Goal: Navigation & Orientation: Find specific page/section

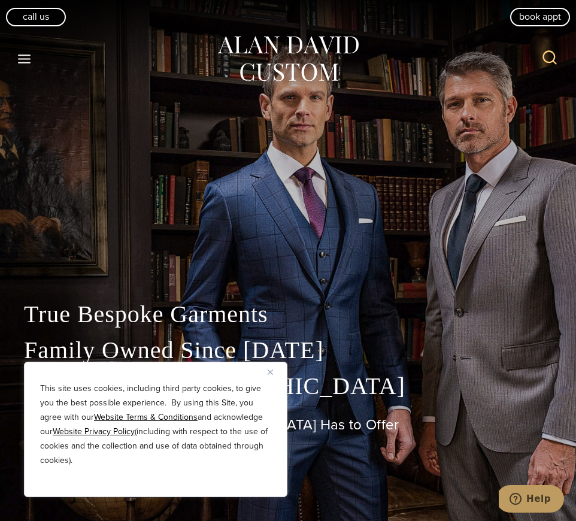
click at [270, 370] on img "Close" at bounding box center [270, 372] width 5 height 5
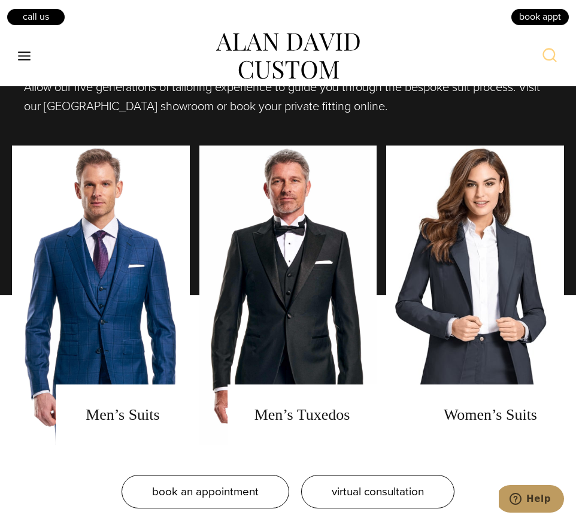
scroll to position [787, 0]
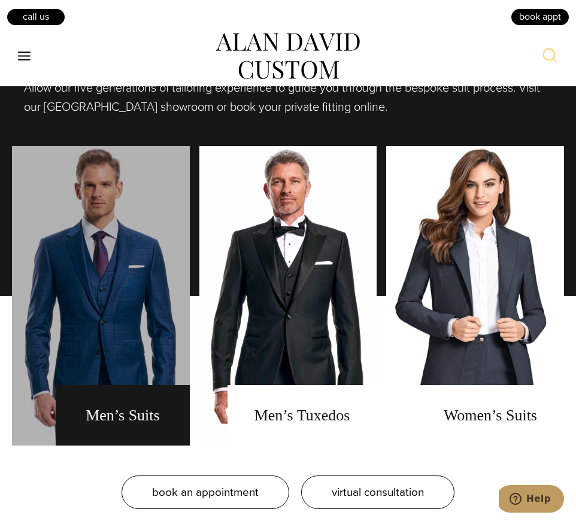
click at [137, 412] on link "men's suits" at bounding box center [101, 296] width 178 height 300
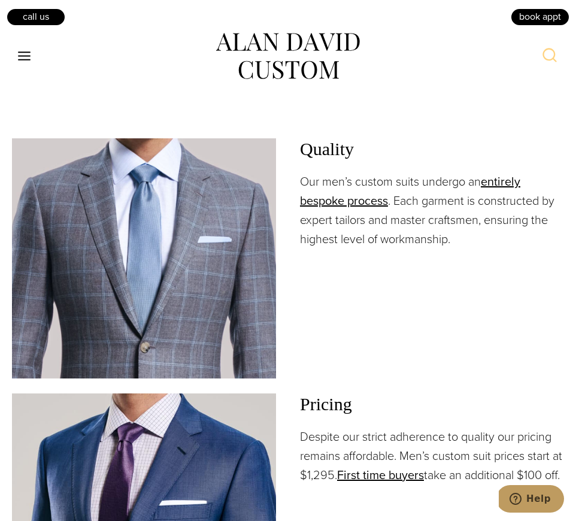
scroll to position [1357, 0]
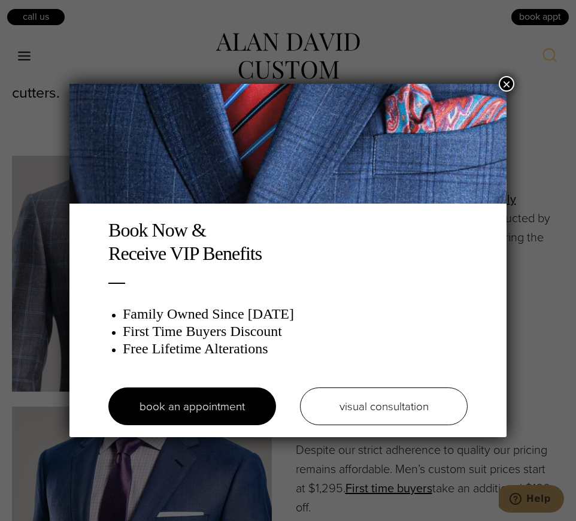
click at [23, 55] on div "Book Now & Receive VIP Benefits Family Owned Since 1913 First Time Buyers Disco…" at bounding box center [288, 260] width 576 height 521
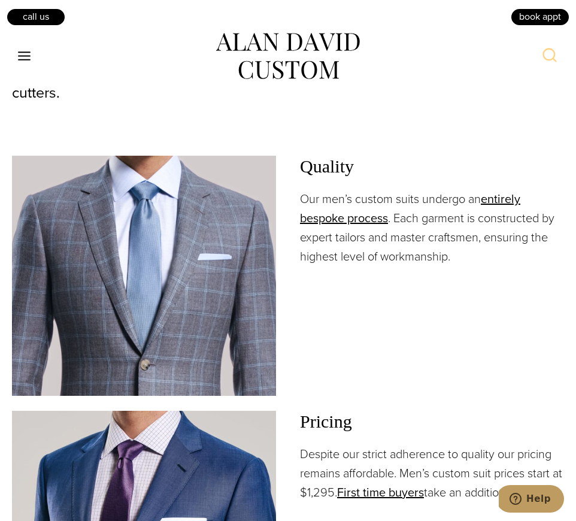
click at [23, 55] on icon "Toggle Menu" at bounding box center [24, 56] width 15 height 15
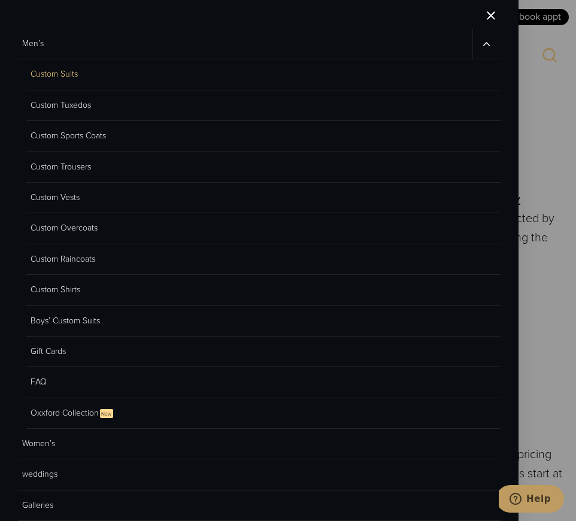
click at [59, 255] on link "Custom Raincoats" at bounding box center [263, 259] width 475 height 31
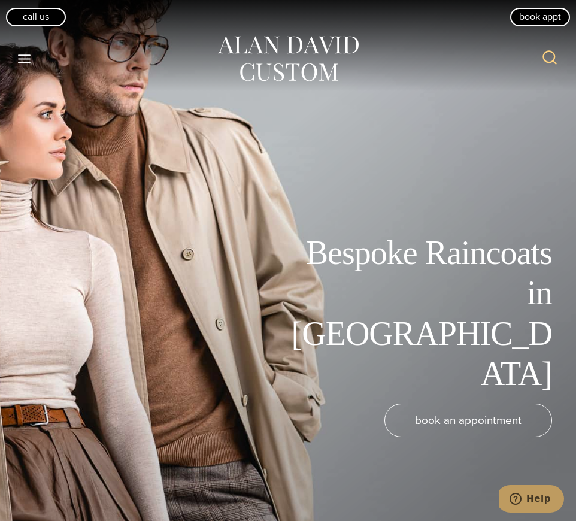
click at [27, 55] on icon "Open menu" at bounding box center [24, 59] width 13 height 9
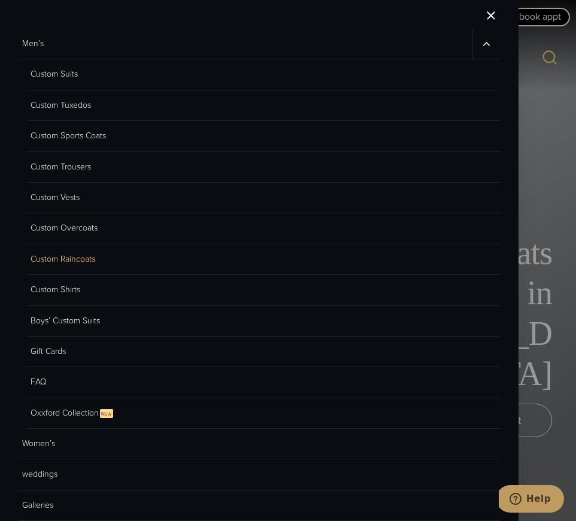
click at [62, 228] on link "Custom Overcoats" at bounding box center [263, 228] width 475 height 31
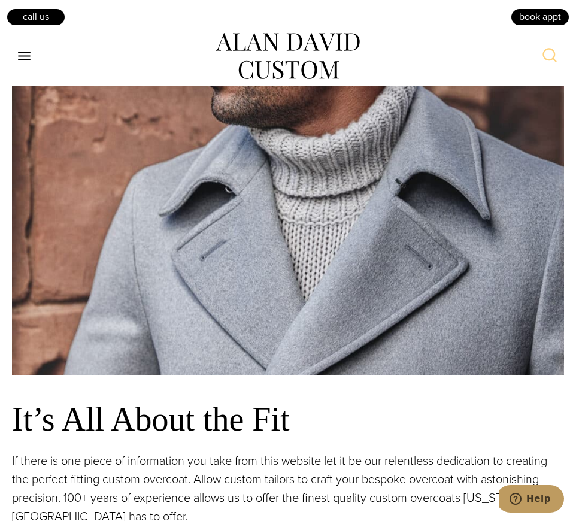
scroll to position [1008, 0]
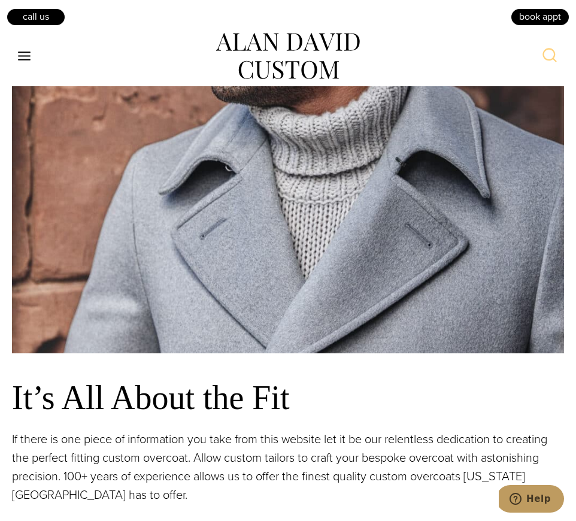
click at [22, 60] on icon "Open menu" at bounding box center [24, 56] width 13 height 9
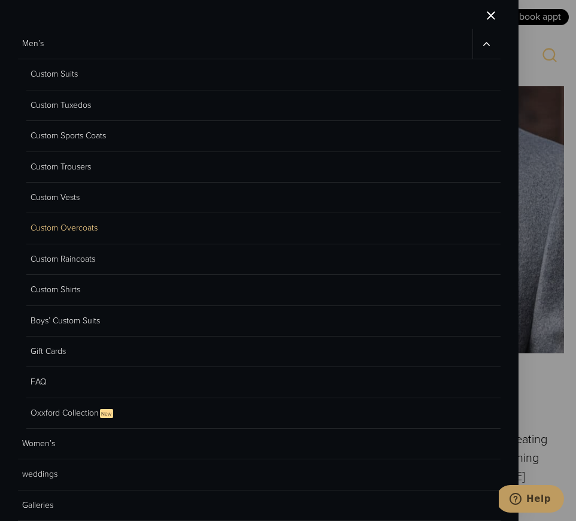
click at [52, 74] on link "Custom Suits" at bounding box center [263, 74] width 475 height 31
